Goal: Task Accomplishment & Management: Manage account settings

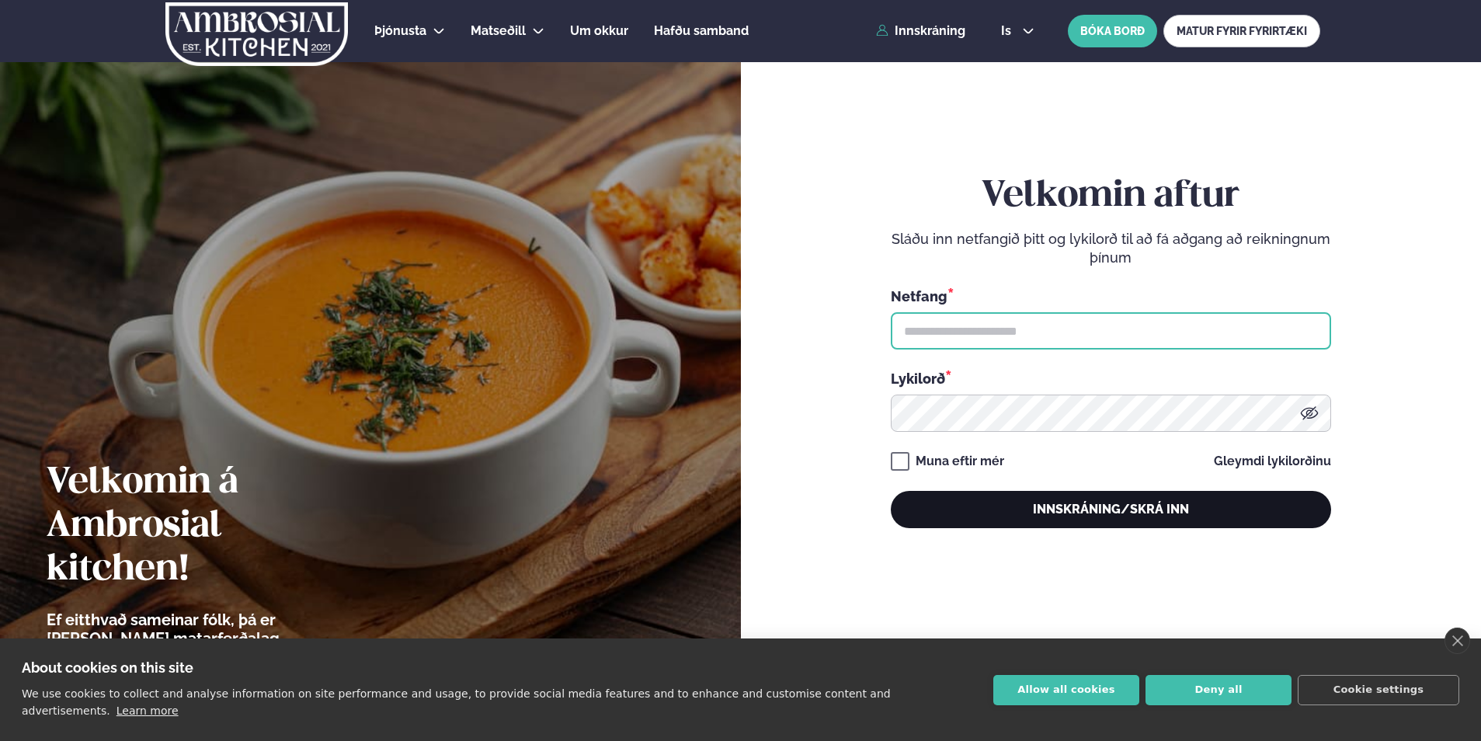
type input "**********"
click at [1162, 517] on button "Innskráning/Skrá inn" at bounding box center [1111, 509] width 440 height 37
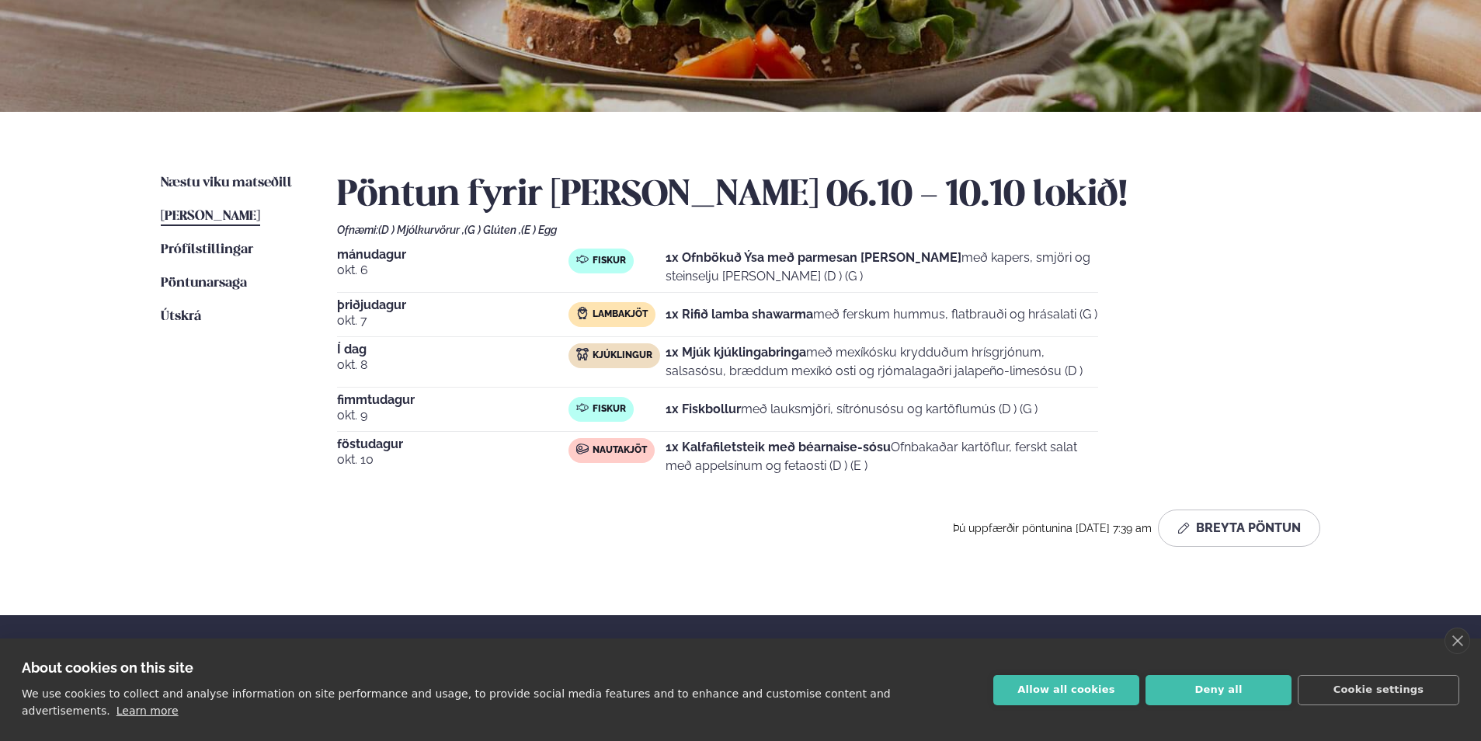
scroll to position [233, 0]
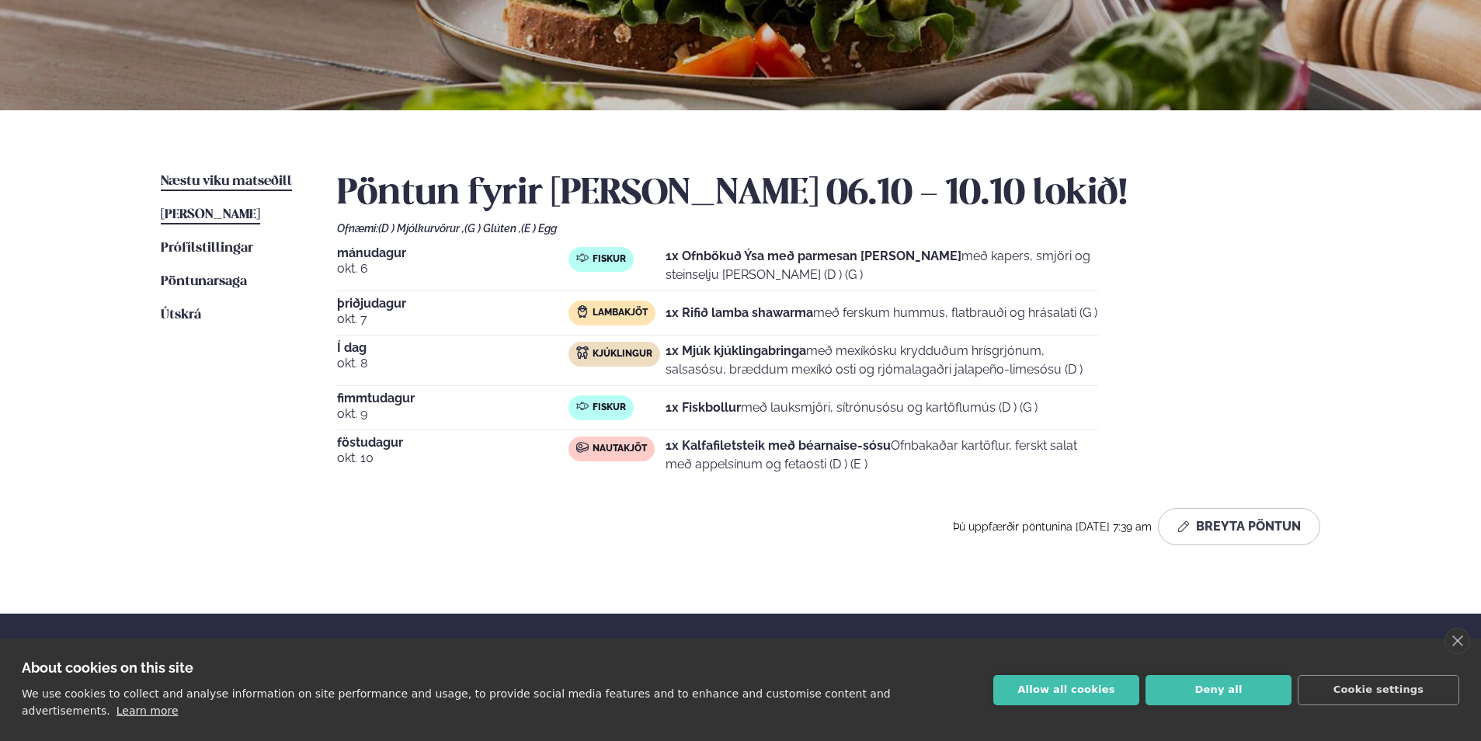
click at [235, 179] on span "Næstu viku matseðill" at bounding box center [226, 181] width 131 height 13
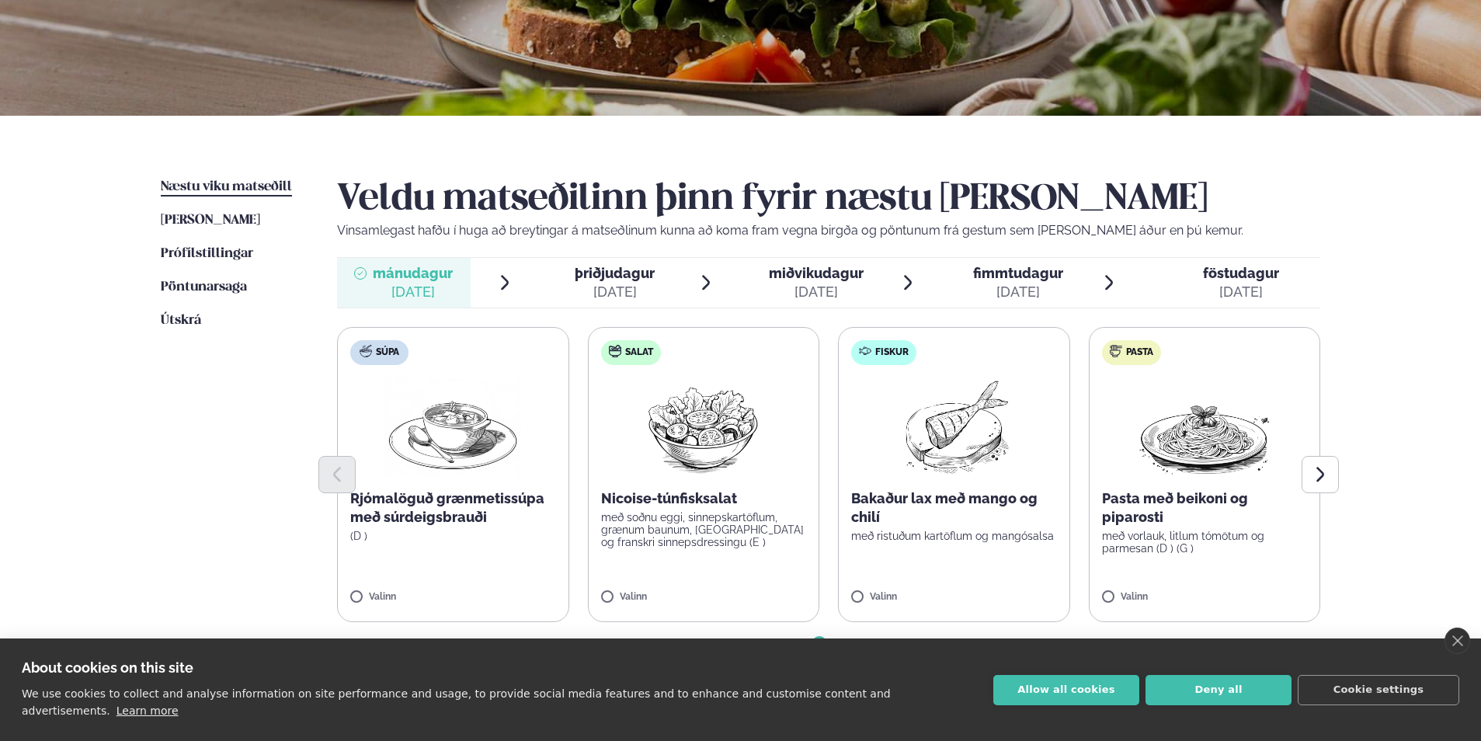
scroll to position [311, 0]
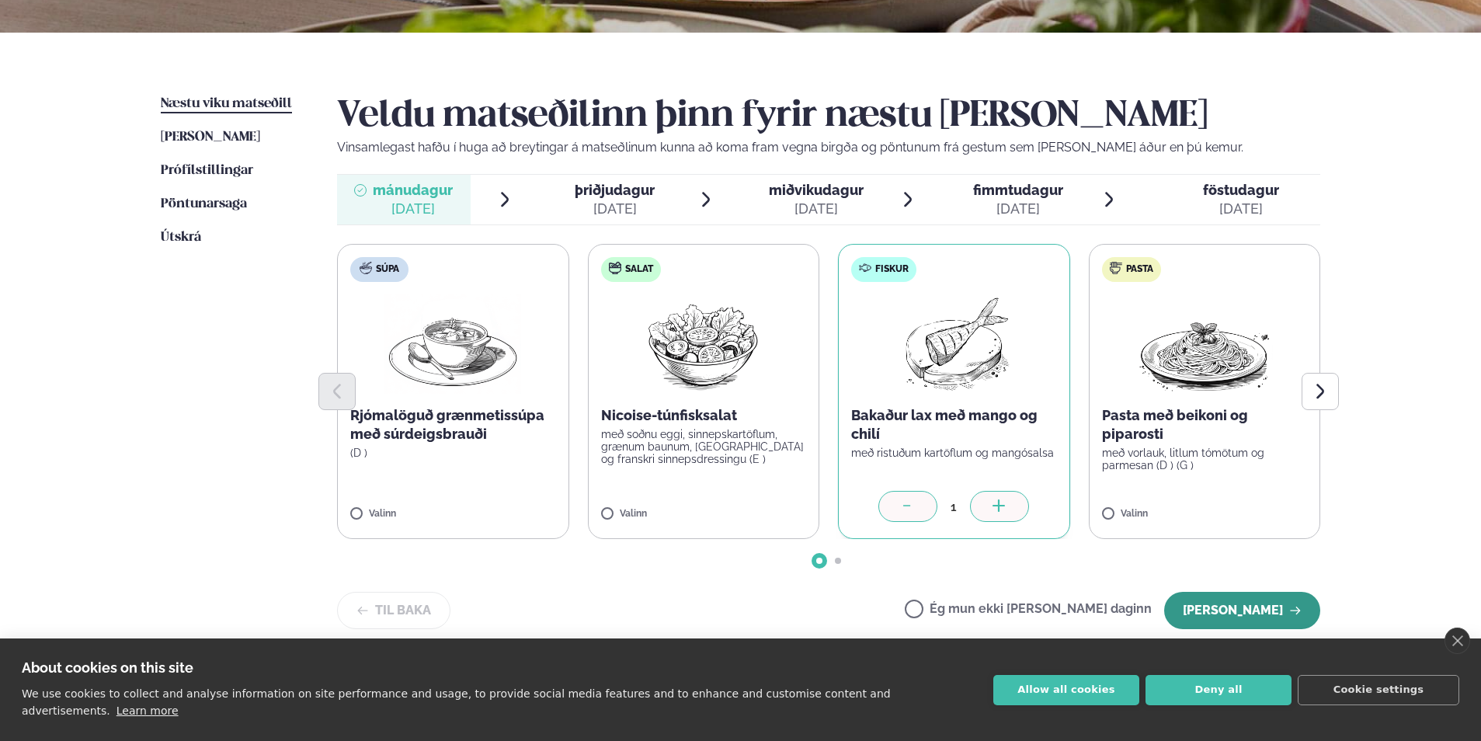
click at [1238, 615] on button "[PERSON_NAME]" at bounding box center [1242, 610] width 156 height 37
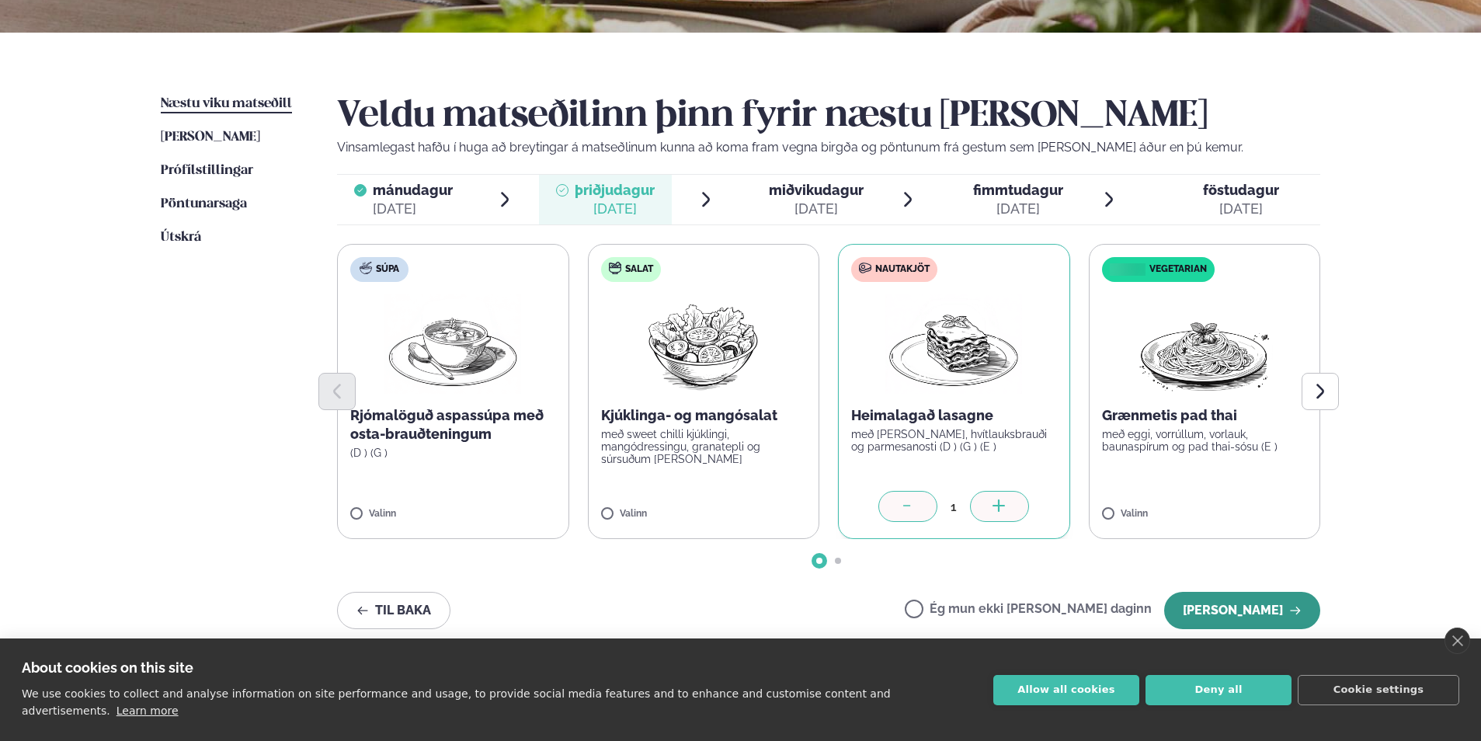
click at [1239, 611] on button "[PERSON_NAME]" at bounding box center [1242, 610] width 156 height 37
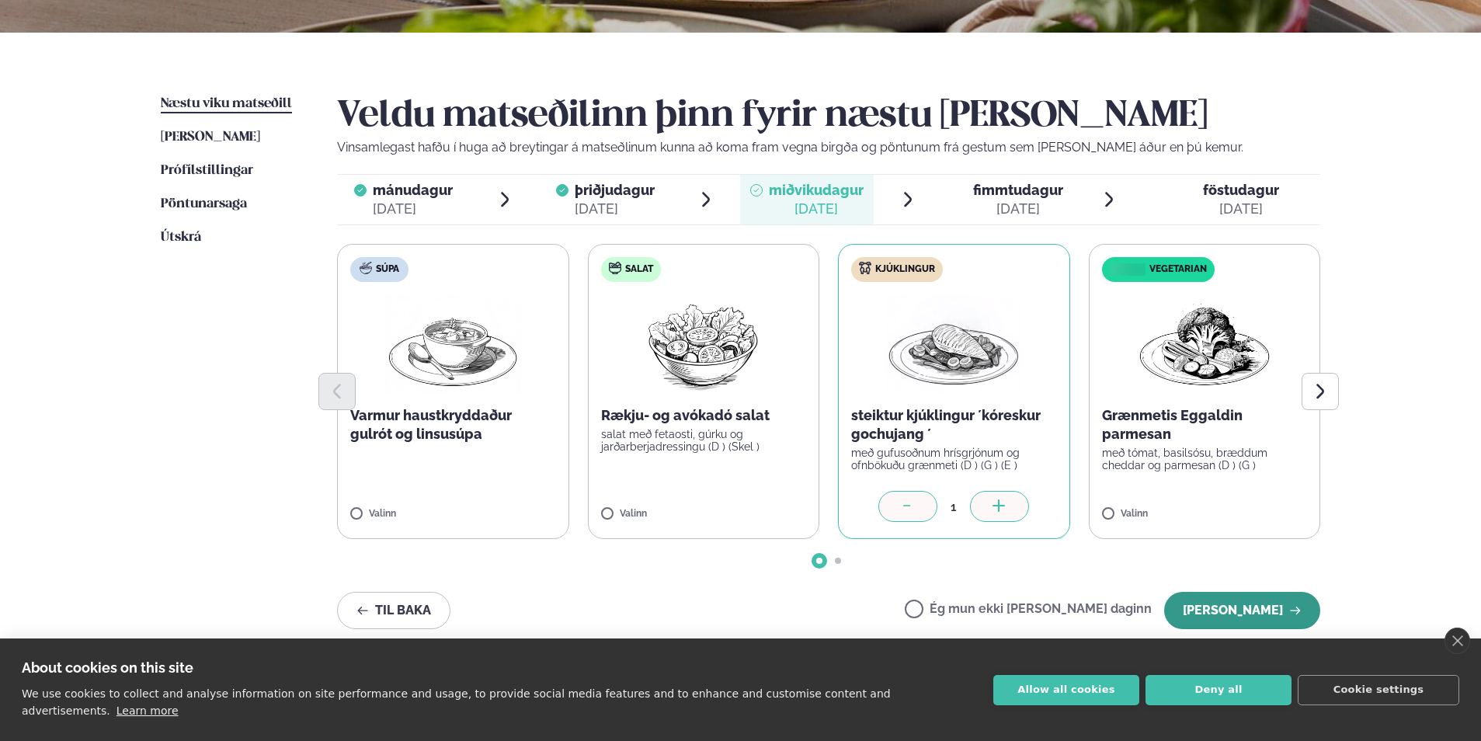
click at [1244, 606] on button "[PERSON_NAME]" at bounding box center [1242, 610] width 156 height 37
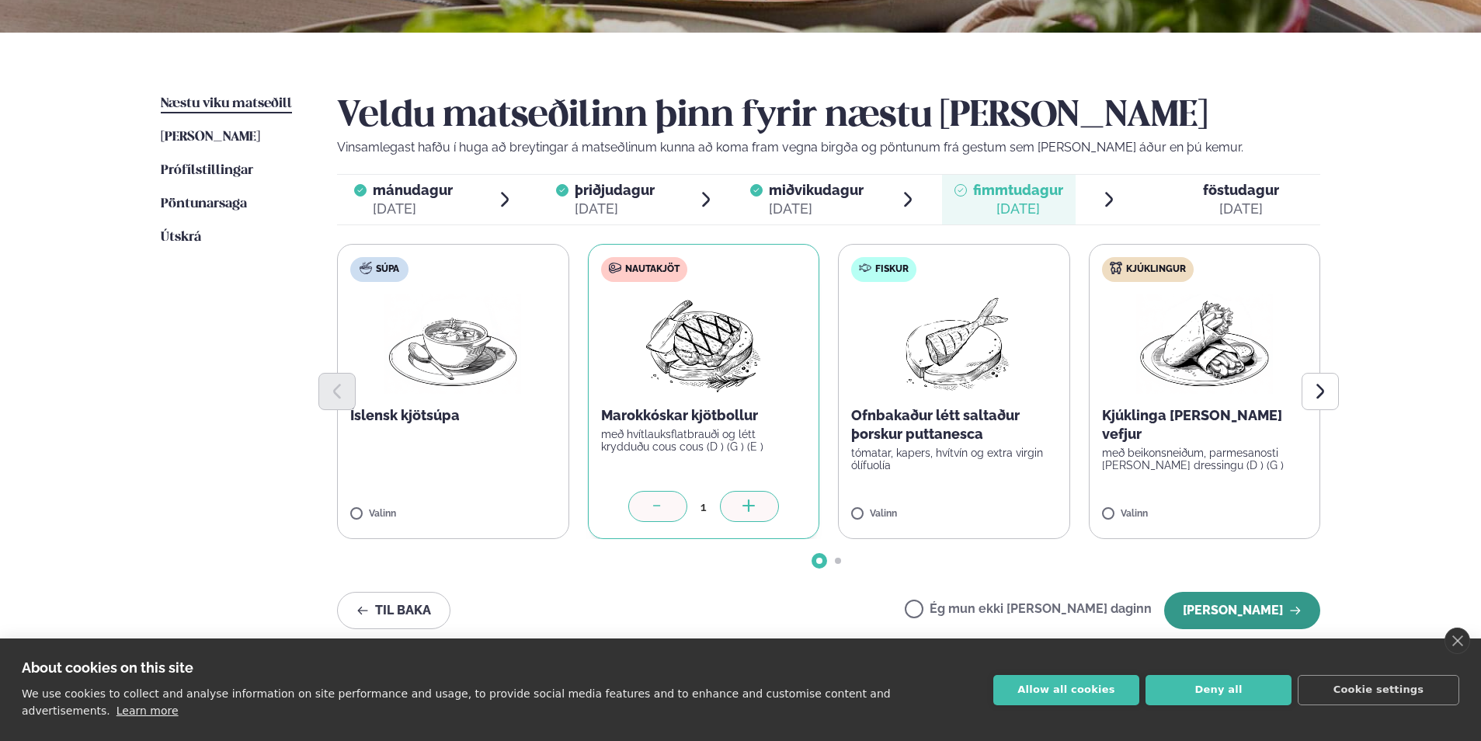
click at [1235, 604] on button "[PERSON_NAME]" at bounding box center [1242, 610] width 156 height 37
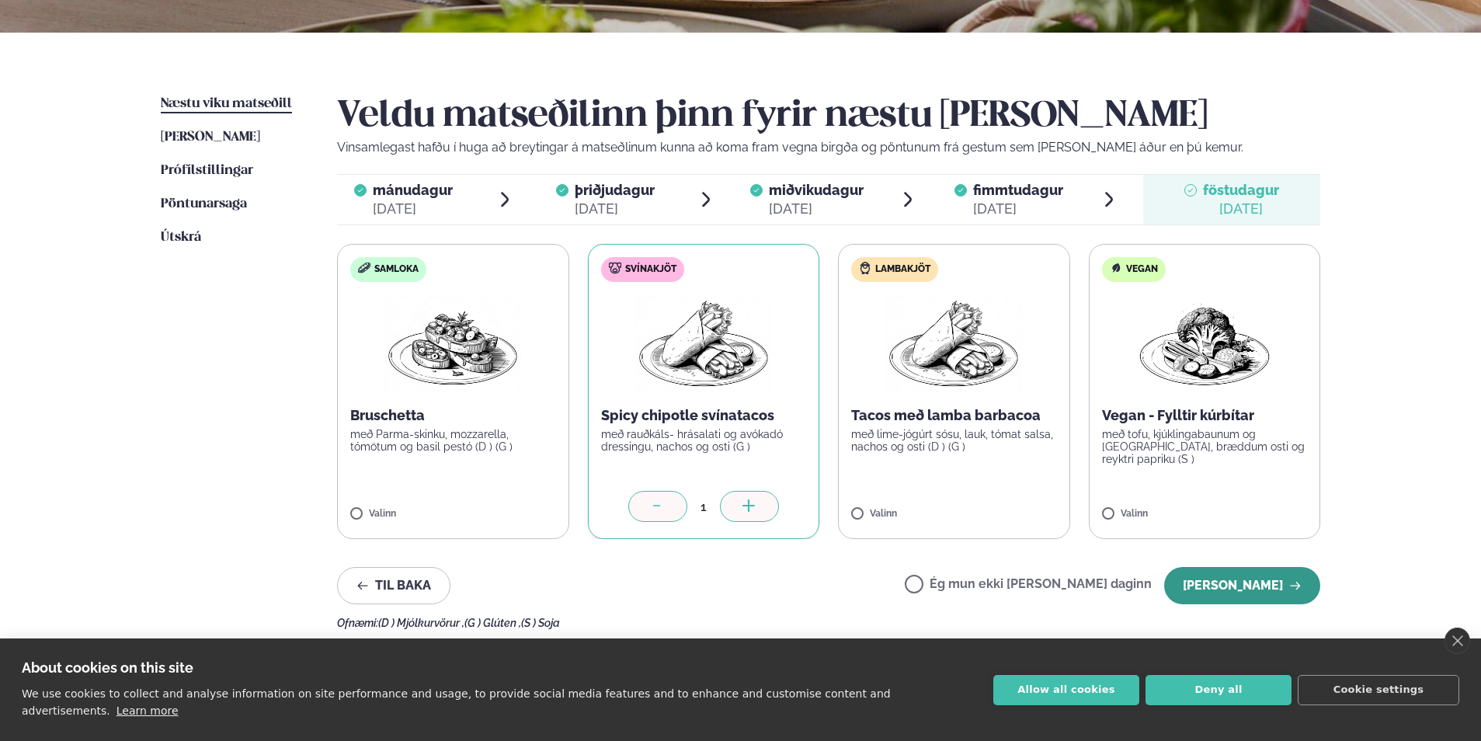
click at [1241, 589] on button "[PERSON_NAME]" at bounding box center [1242, 585] width 156 height 37
